Goal: Check status: Check status

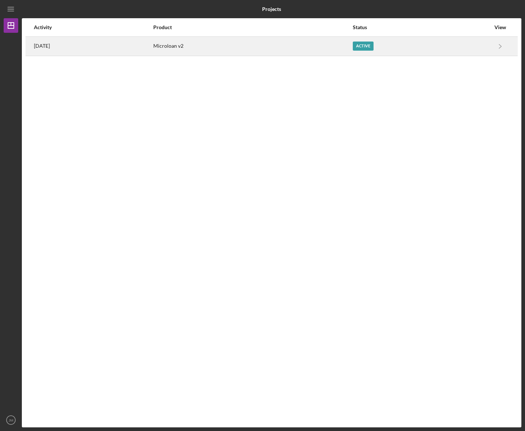
click at [298, 50] on div "Microloan v2" at bounding box center [252, 46] width 198 height 18
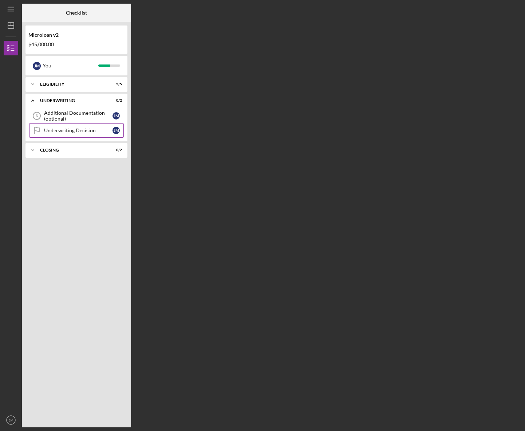
click at [75, 129] on div "Underwriting Decision" at bounding box center [78, 130] width 68 height 6
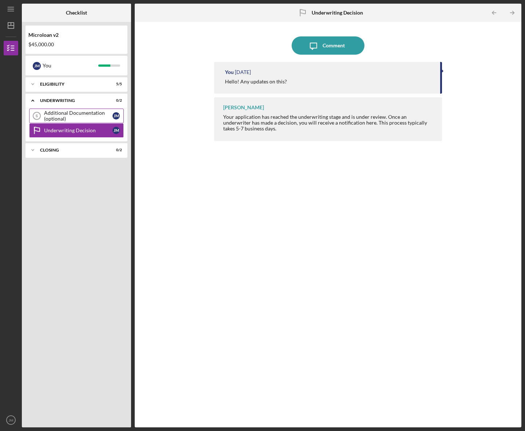
click at [72, 115] on div "Additional Documentation (optional)" at bounding box center [78, 116] width 68 height 12
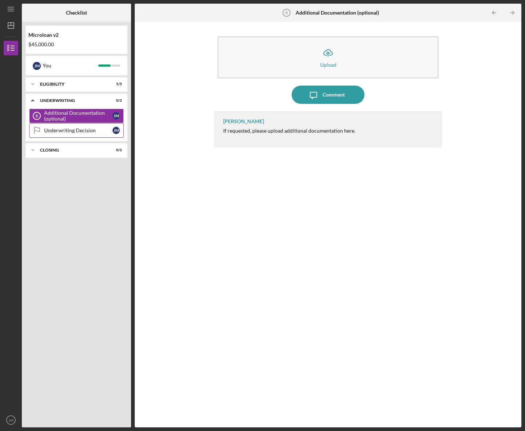
click at [72, 127] on link "Underwriting Decision Underwriting Decision [PERSON_NAME]" at bounding box center [76, 130] width 95 height 15
